Goal: Task Accomplishment & Management: Manage account settings

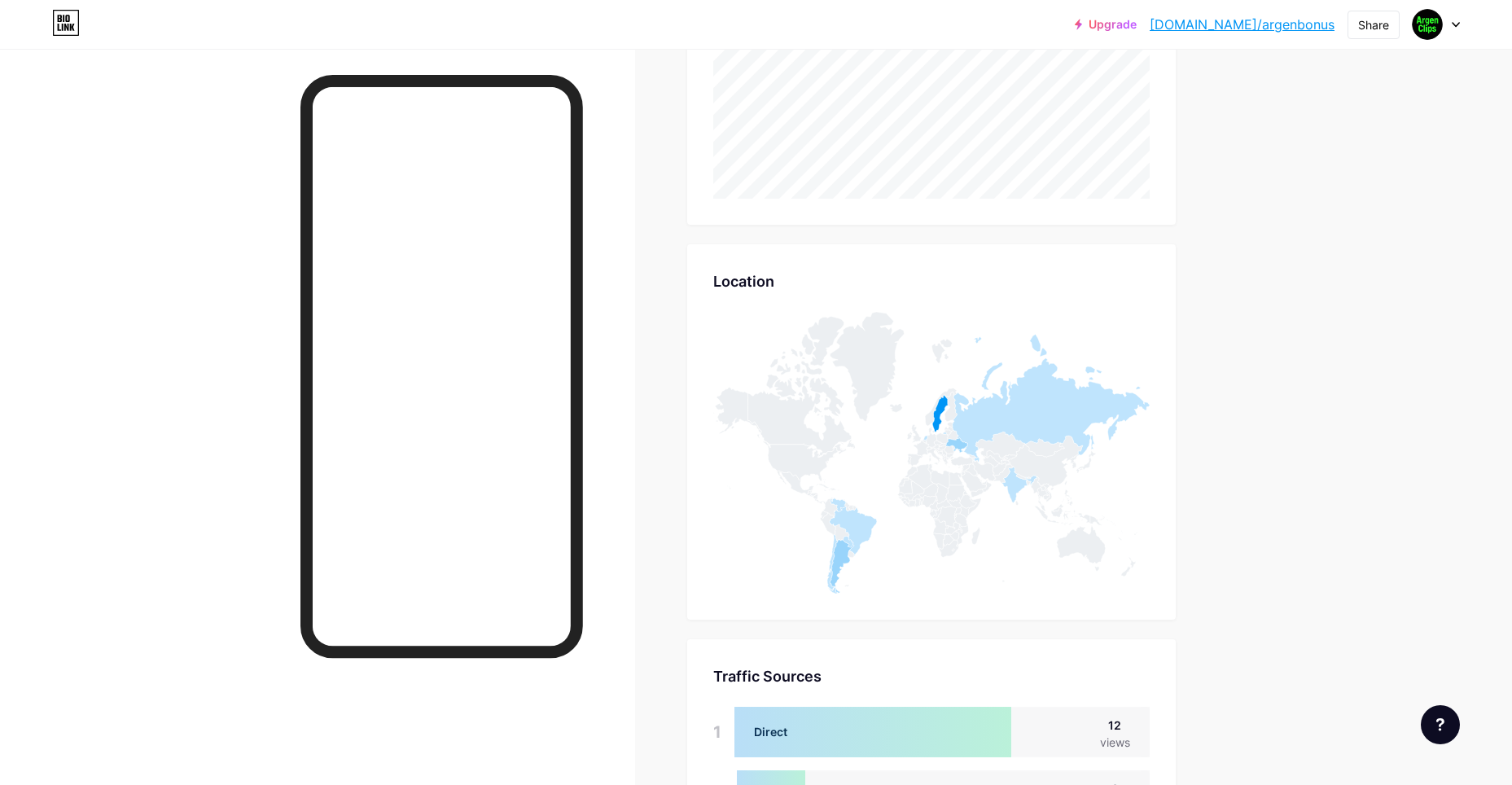
scroll to position [570, 0]
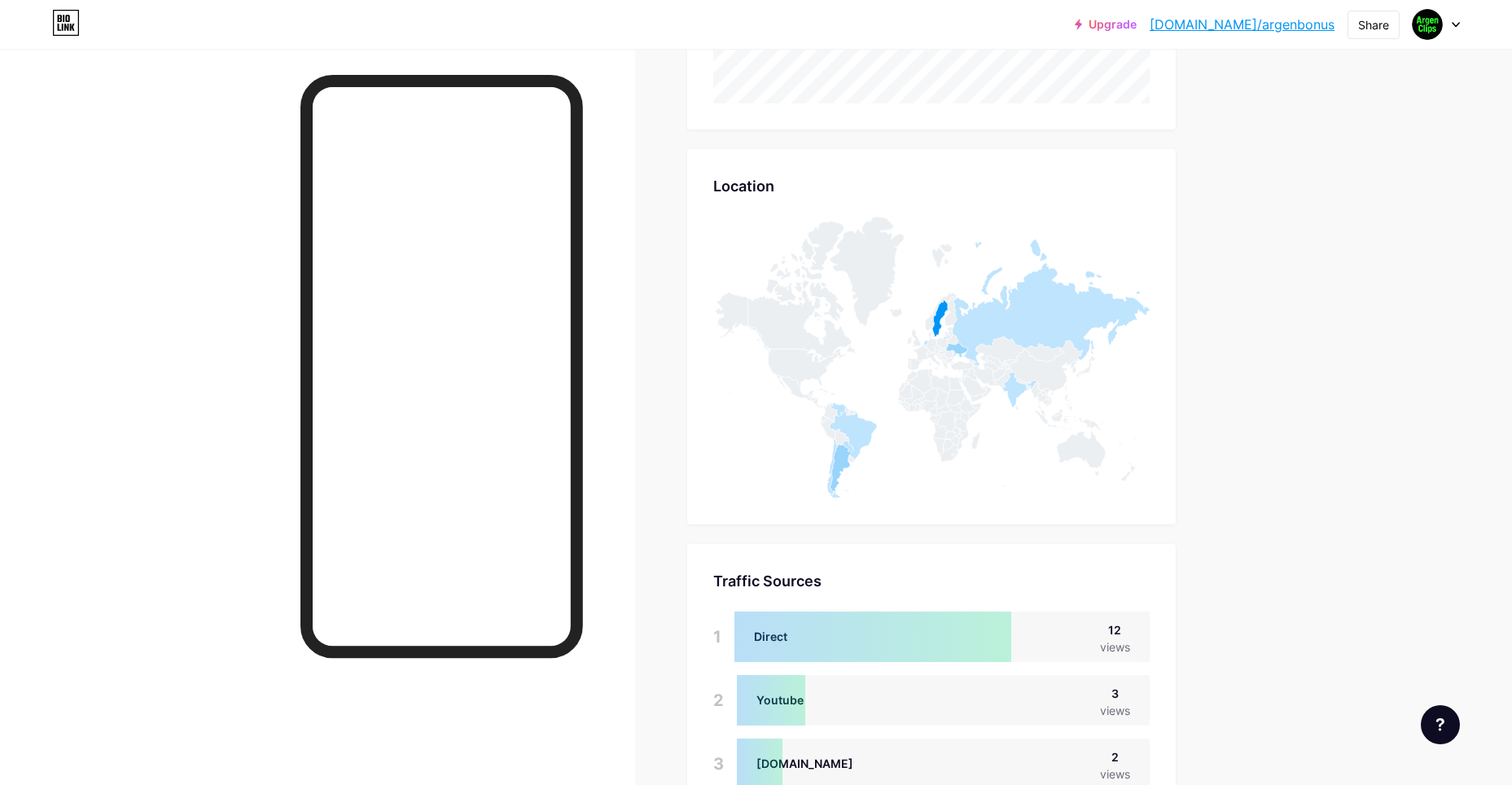
drag, startPoint x: 1231, startPoint y: 495, endPoint x: 1214, endPoint y: 538, distance: 46.2
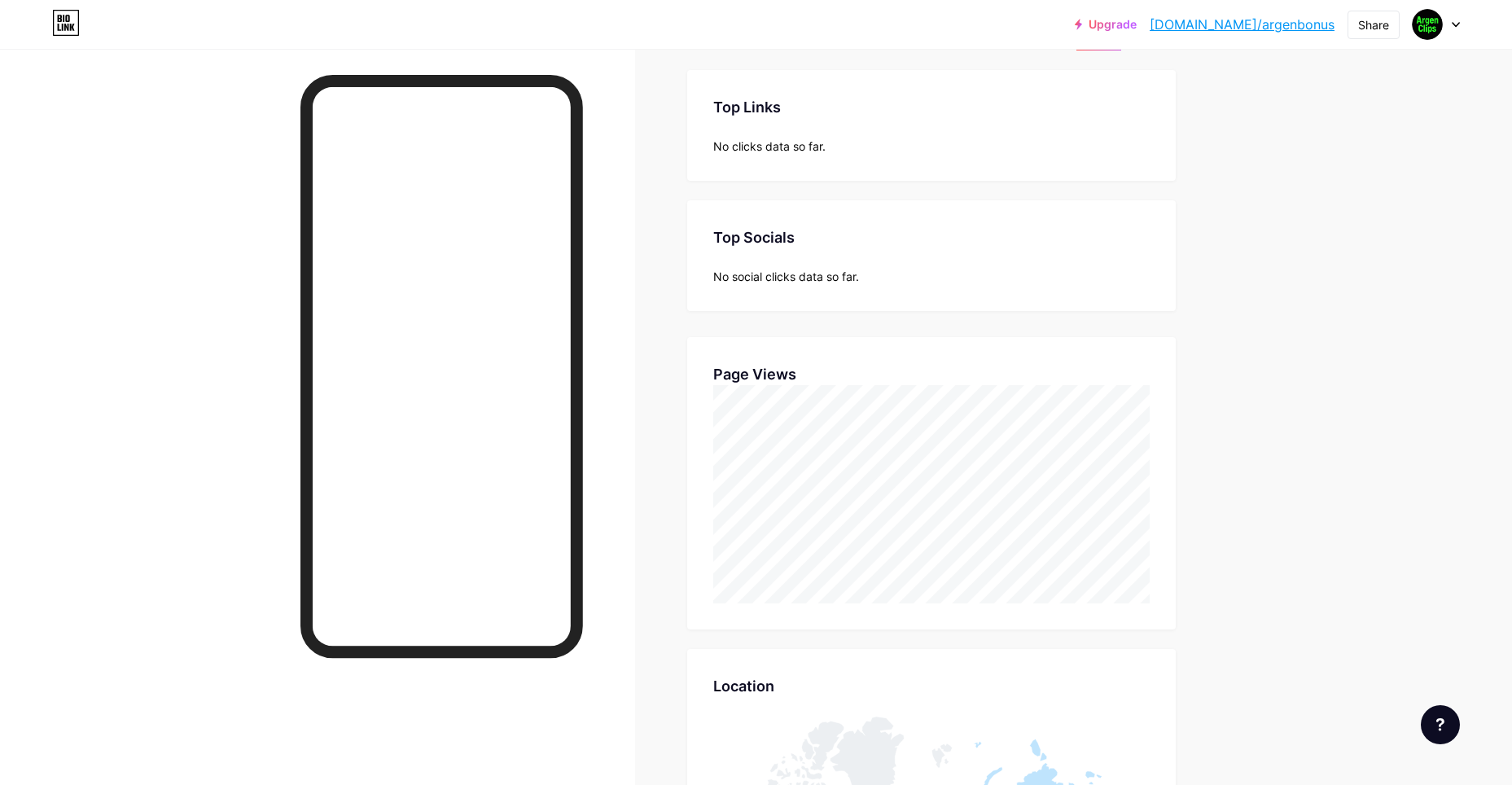
drag, startPoint x: 1240, startPoint y: 484, endPoint x: 1196, endPoint y: 341, distance: 149.6
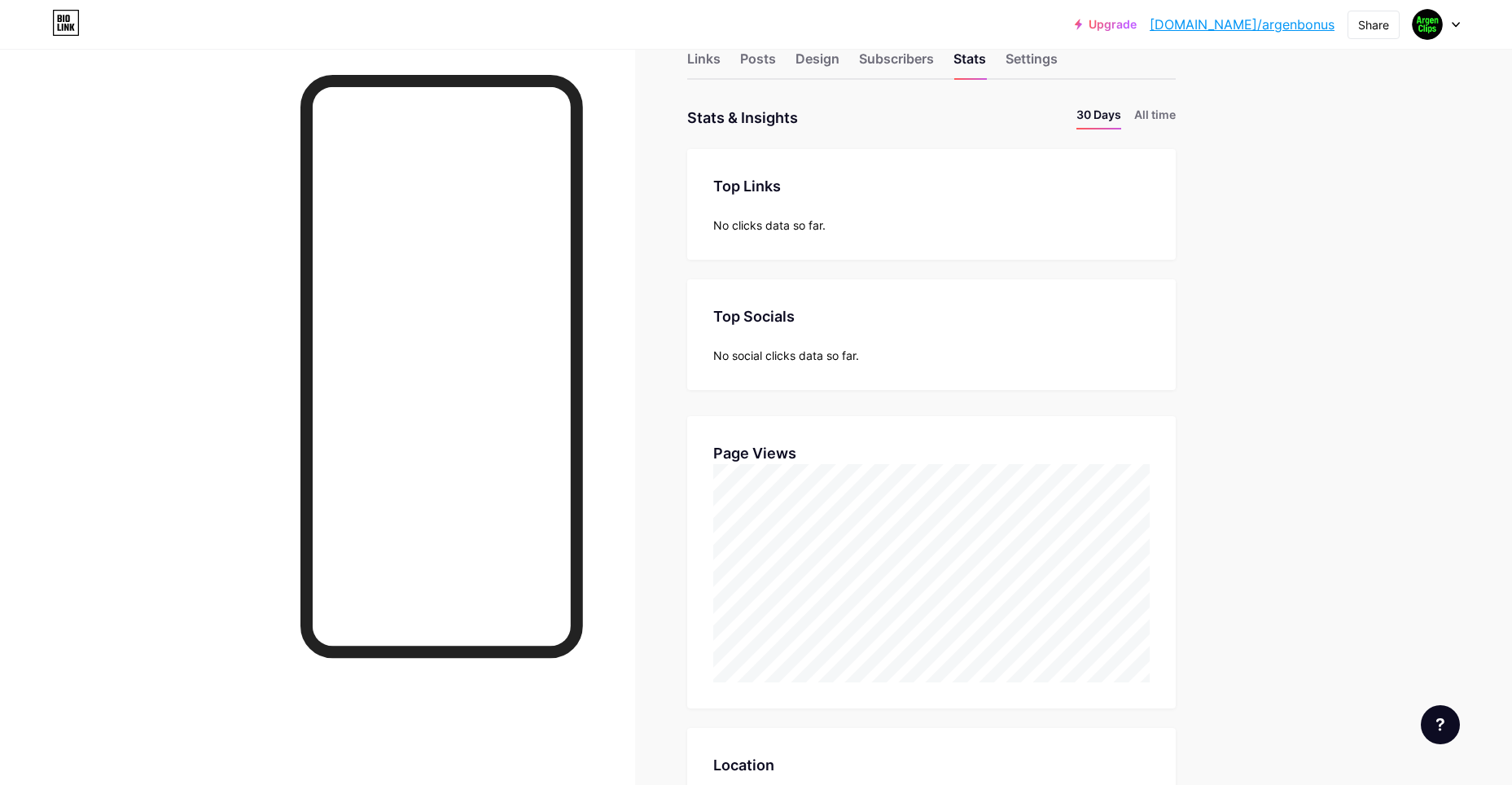
scroll to position [0, 0]
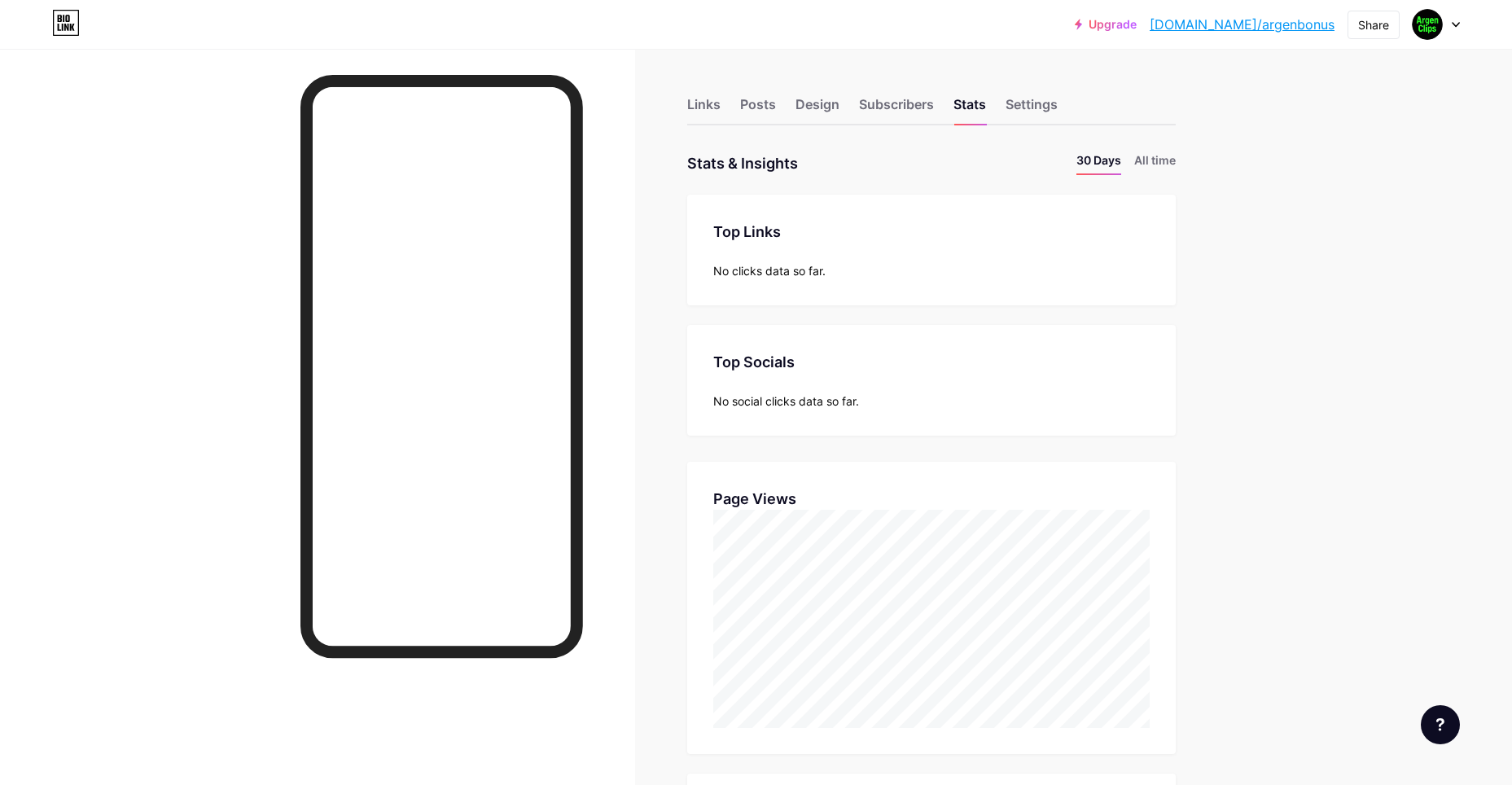
drag, startPoint x: 1228, startPoint y: 458, endPoint x: 1212, endPoint y: 395, distance: 65.0
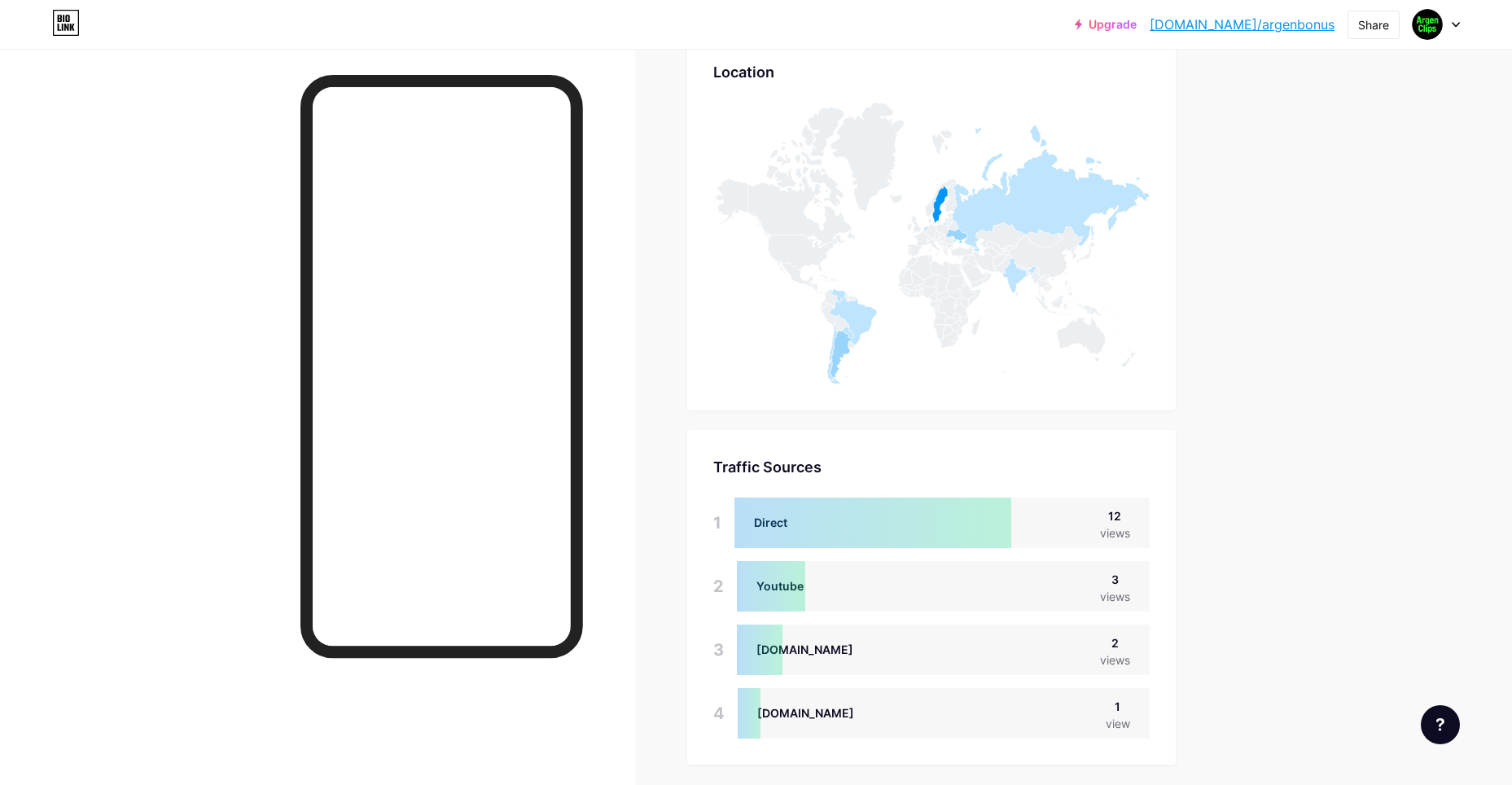
scroll to position [548, 0]
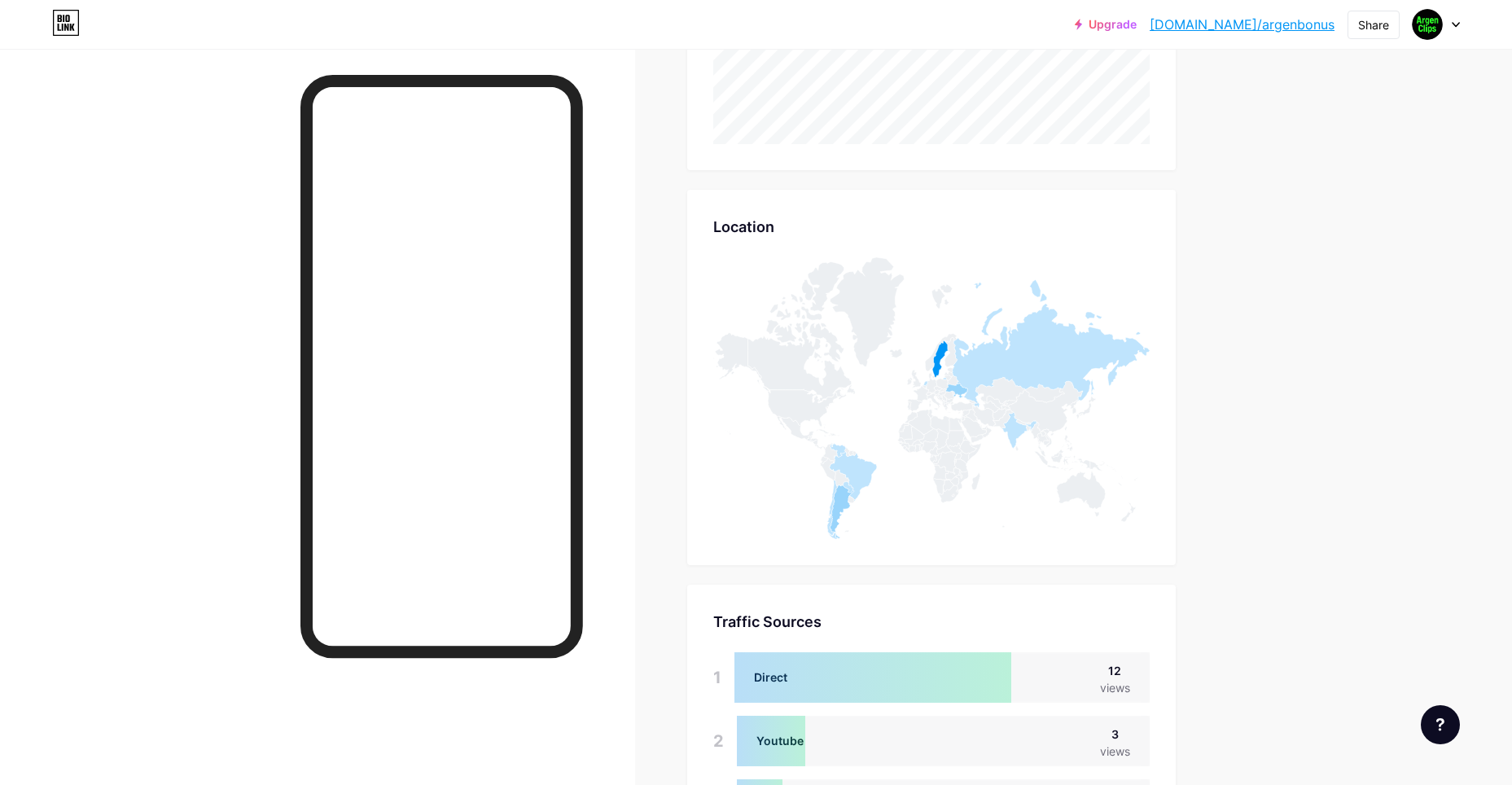
drag, startPoint x: 1293, startPoint y: 458, endPoint x: 1283, endPoint y: 330, distance: 128.4
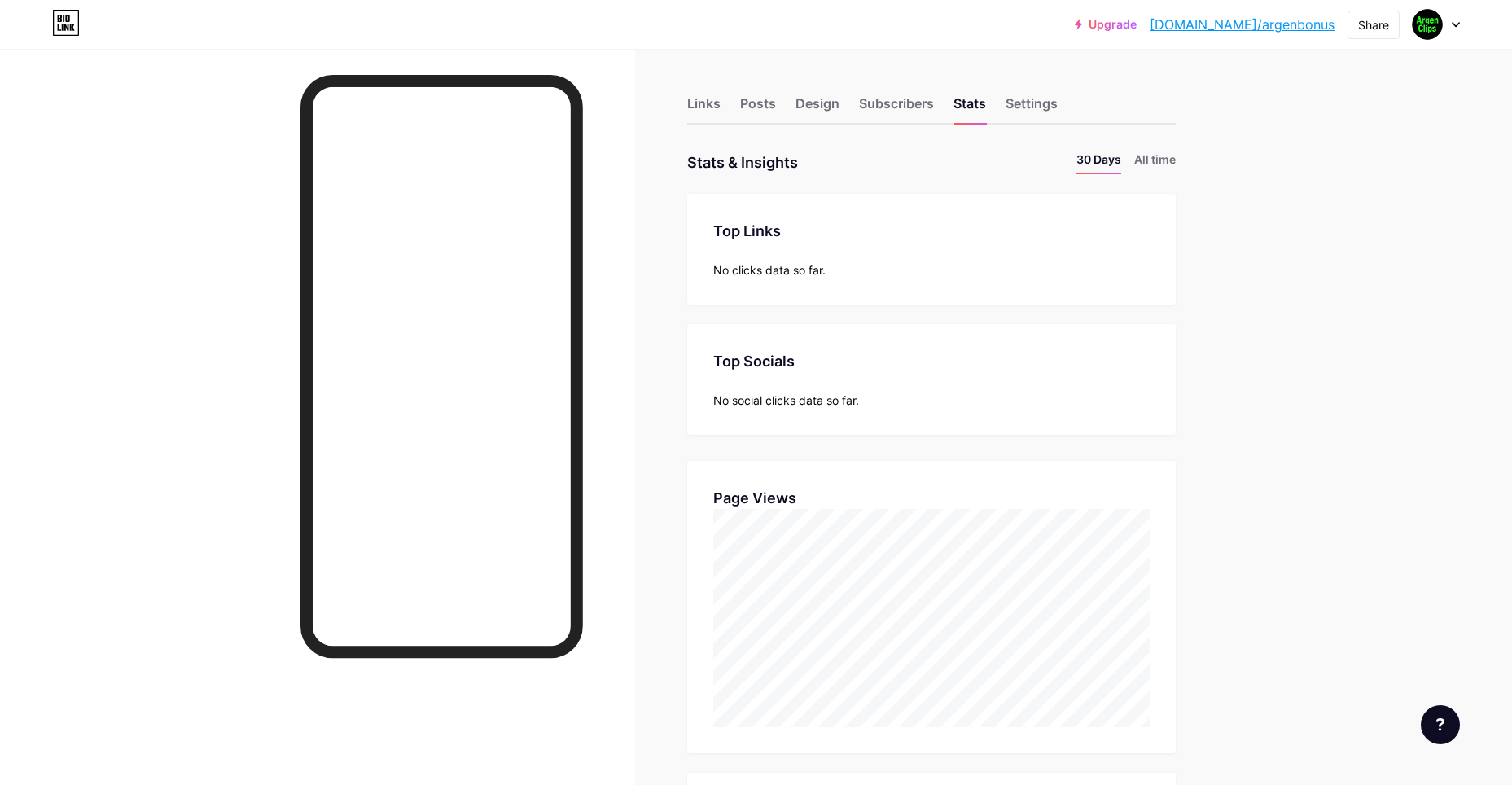
scroll to position [0, 0]
click at [712, 107] on div "Links" at bounding box center [703, 109] width 33 height 29
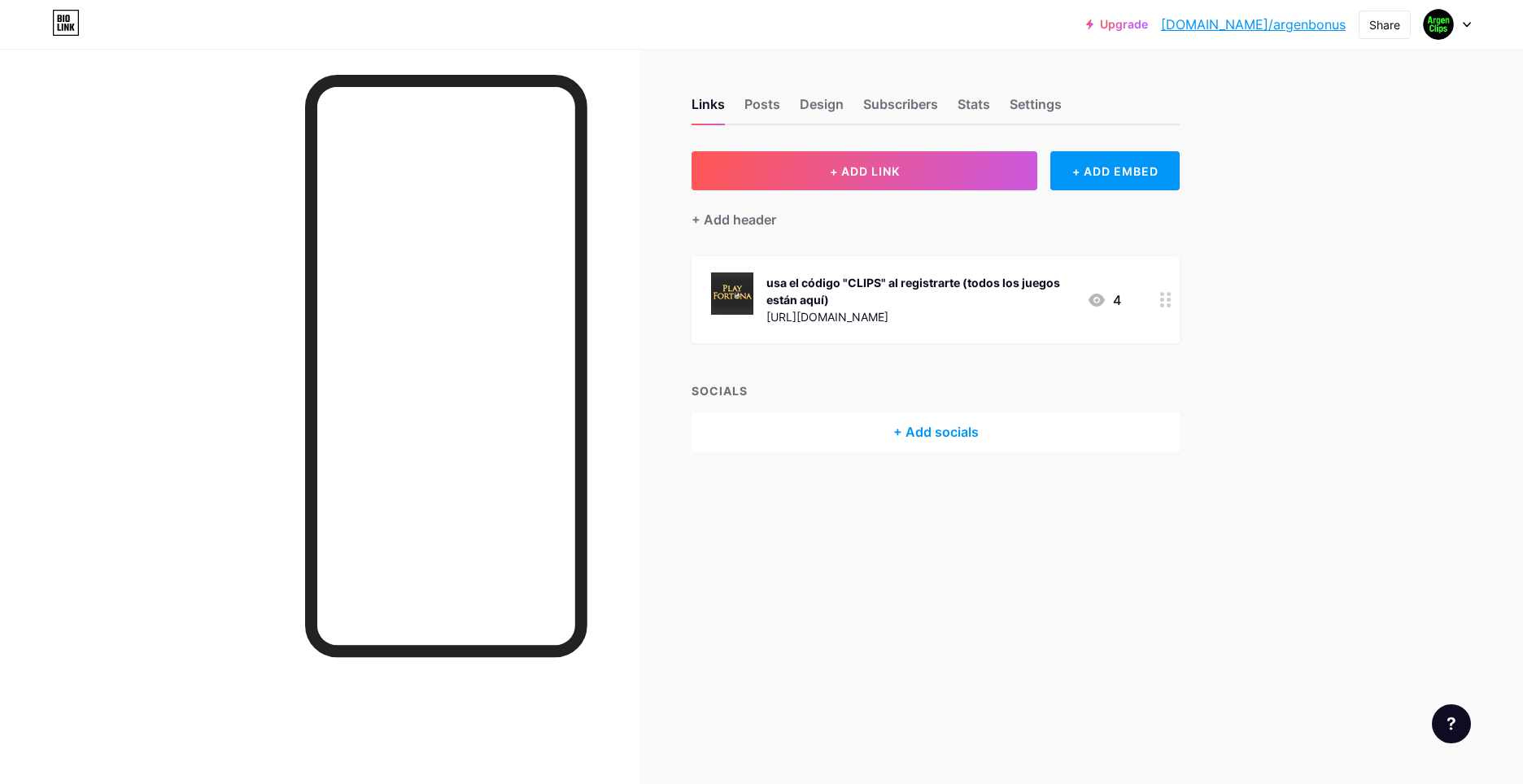
click at [947, 111] on div "Links Posts Design Subscribers Stats Settings" at bounding box center [935, 96] width 488 height 57
click at [968, 109] on div "Stats" at bounding box center [974, 109] width 32 height 29
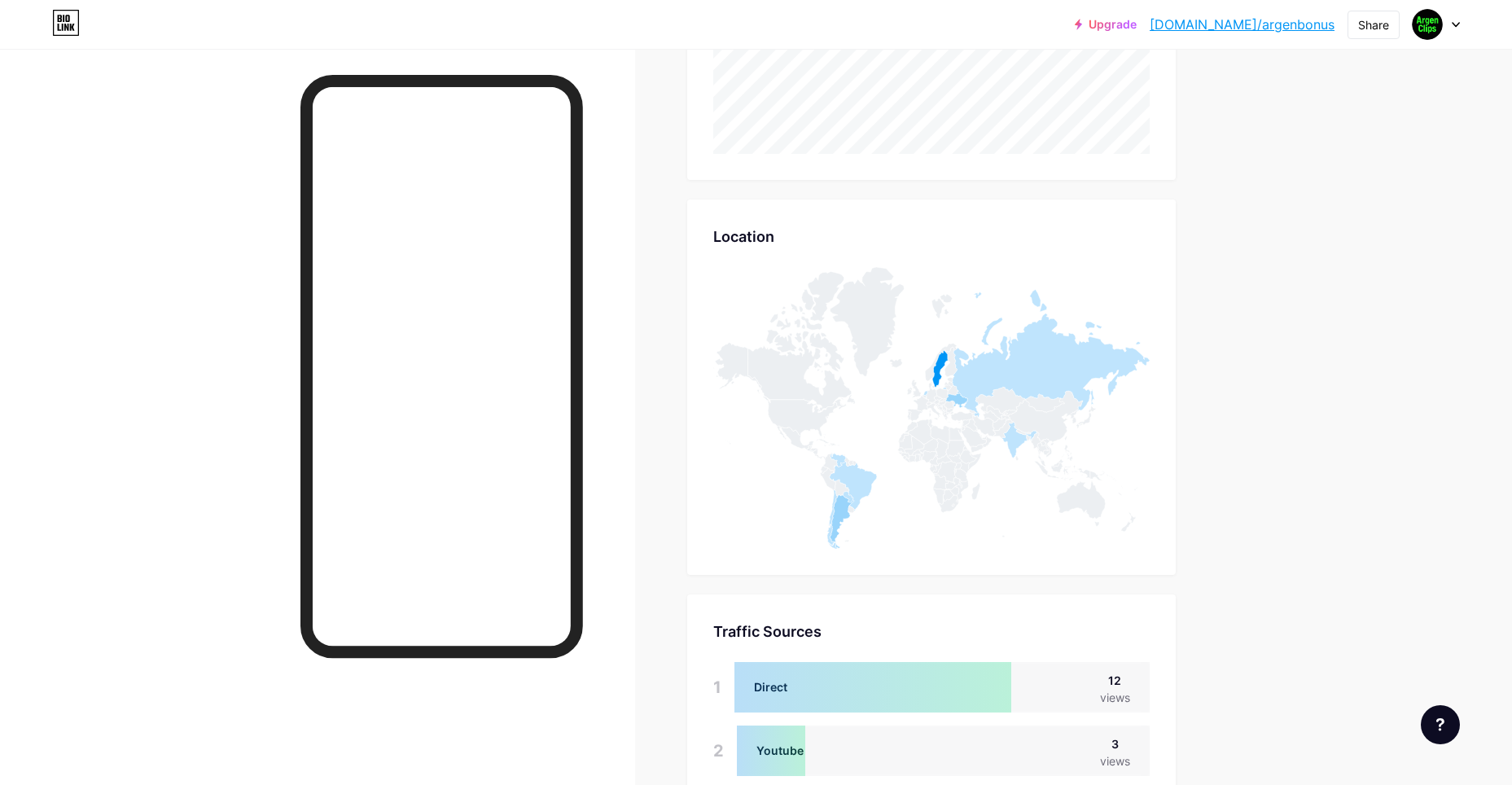
scroll to position [799, 0]
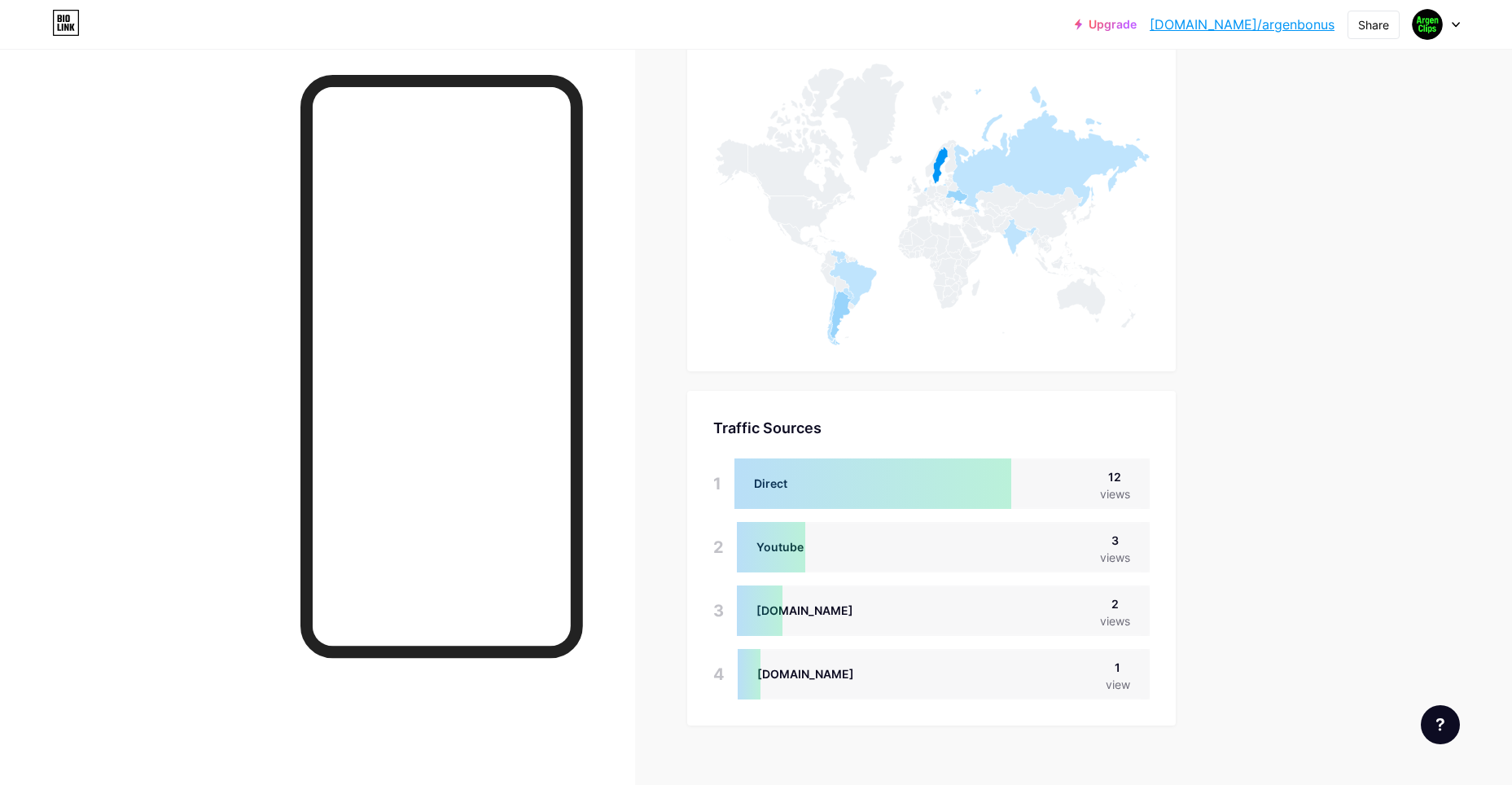
drag, startPoint x: 1155, startPoint y: 326, endPoint x: 1197, endPoint y: 484, distance: 163.5
